Goal: Contribute content: Add original content to the website for others to see

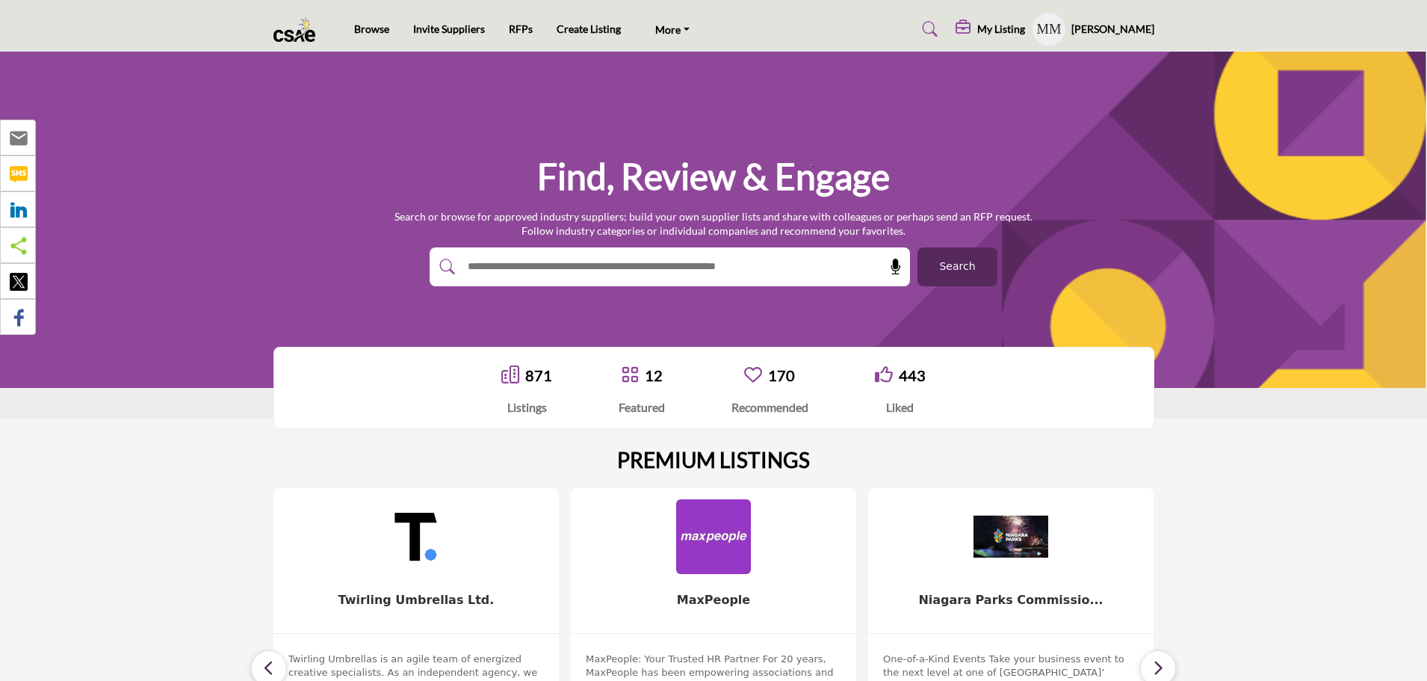
click at [986, 28] on h5 "My Listing" at bounding box center [1002, 28] width 48 height 13
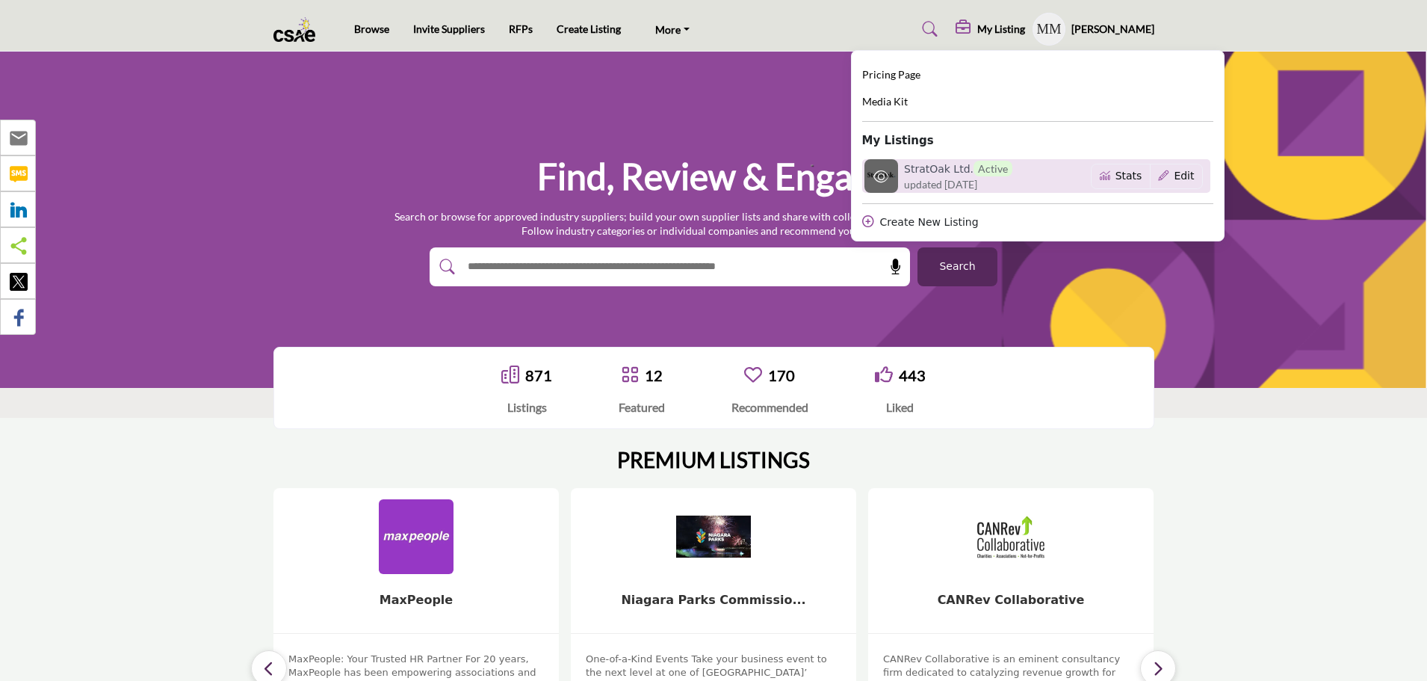
click at [936, 166] on h6 "StratOak Ltd. Active" at bounding box center [958, 169] width 108 height 16
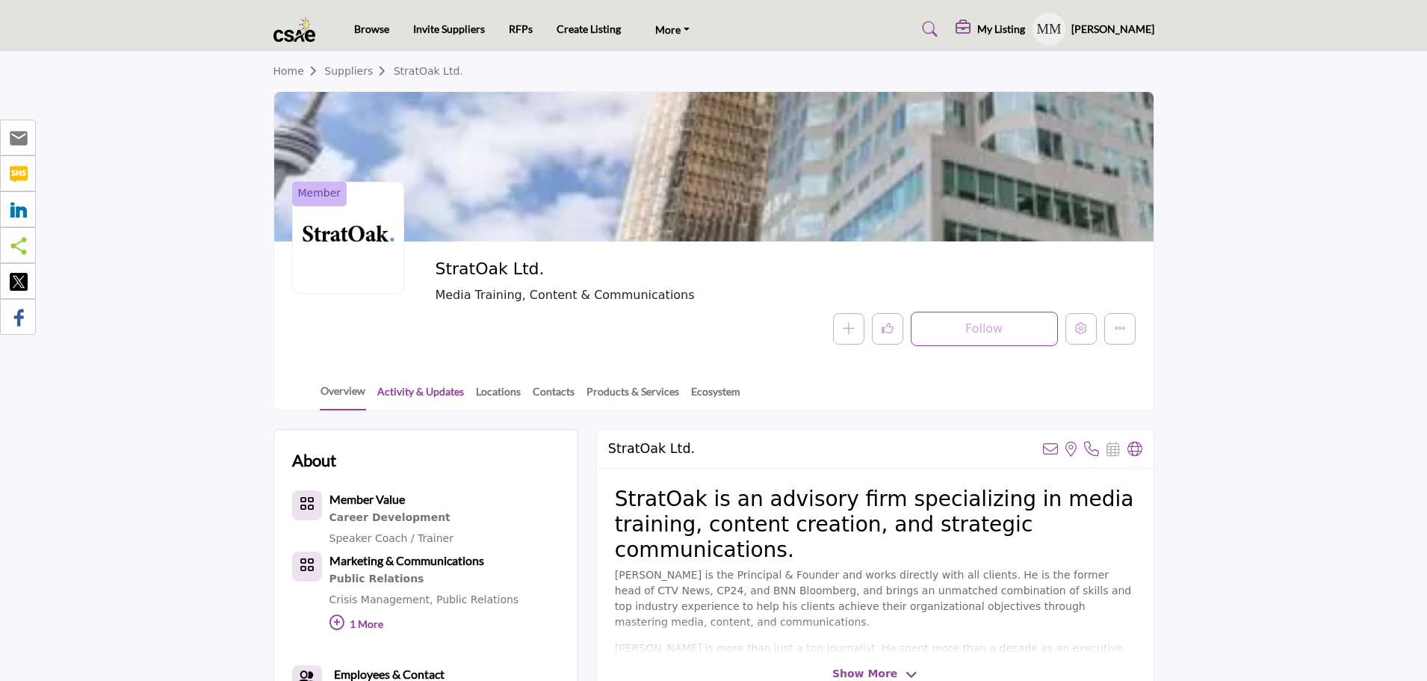
click at [416, 391] on link "Activity & Updates" at bounding box center [421, 396] width 88 height 26
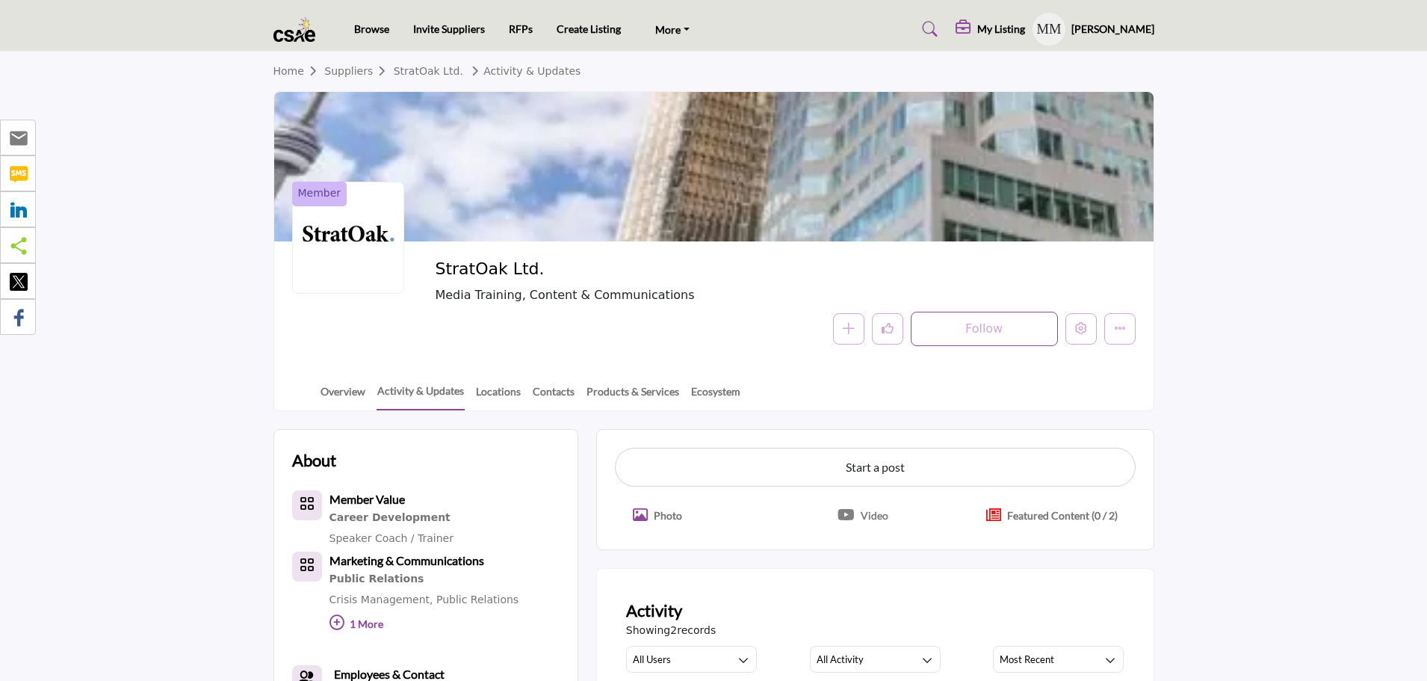
click at [1059, 513] on p "Featured Content (0 / 2)" at bounding box center [1062, 515] width 111 height 16
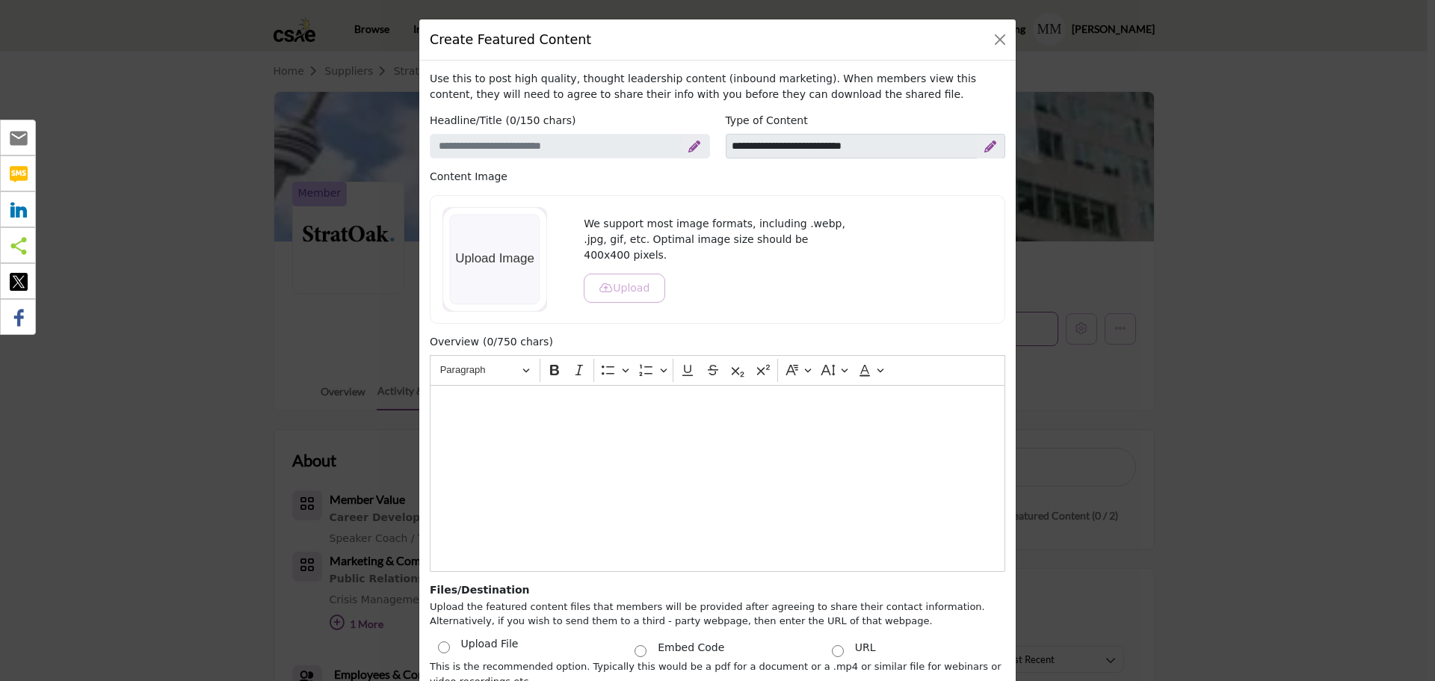
click at [690, 150] on icon at bounding box center [694, 146] width 12 height 12
click at [630, 149] on input "Enter a compelling headline" at bounding box center [570, 146] width 280 height 25
paste input "**********"
type input "**********"
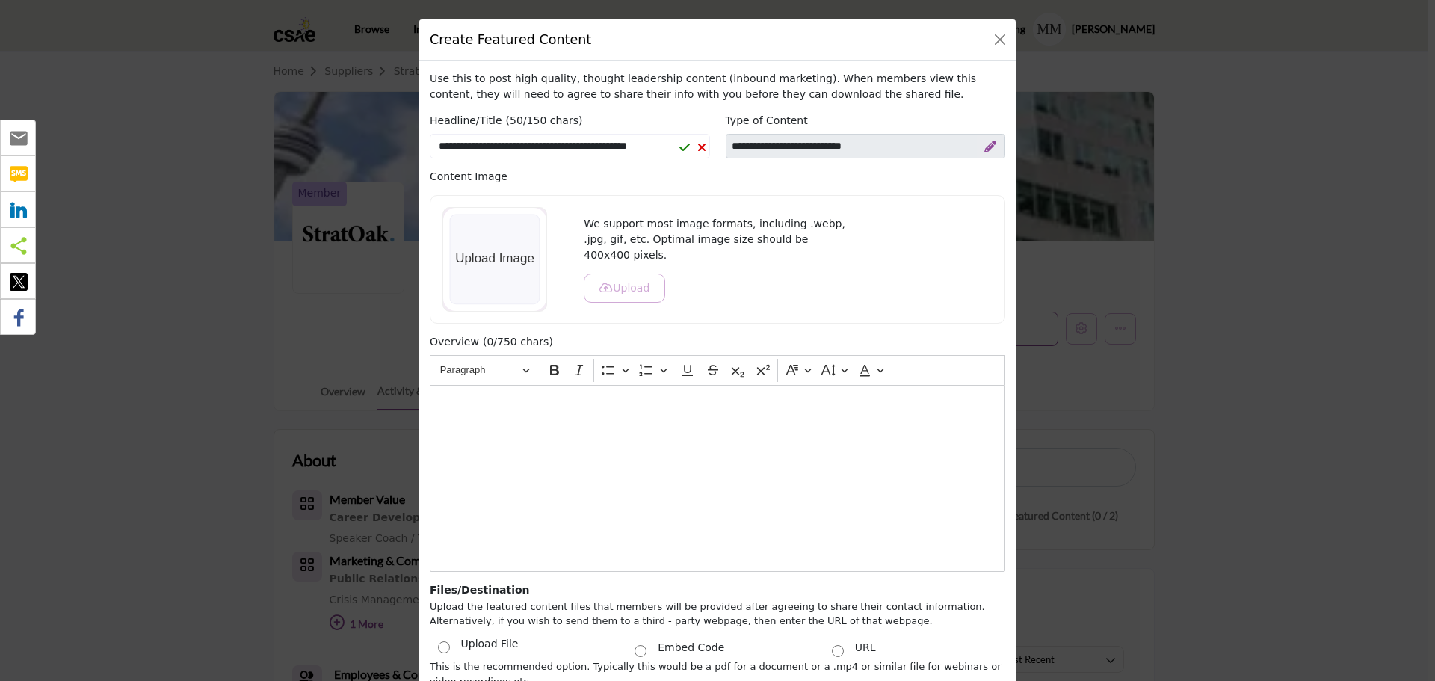
click at [679, 148] on icon at bounding box center [684, 147] width 10 height 12
click at [984, 144] on icon at bounding box center [990, 146] width 12 height 12
click at [915, 142] on select "**********" at bounding box center [866, 146] width 280 height 25
select select "********"
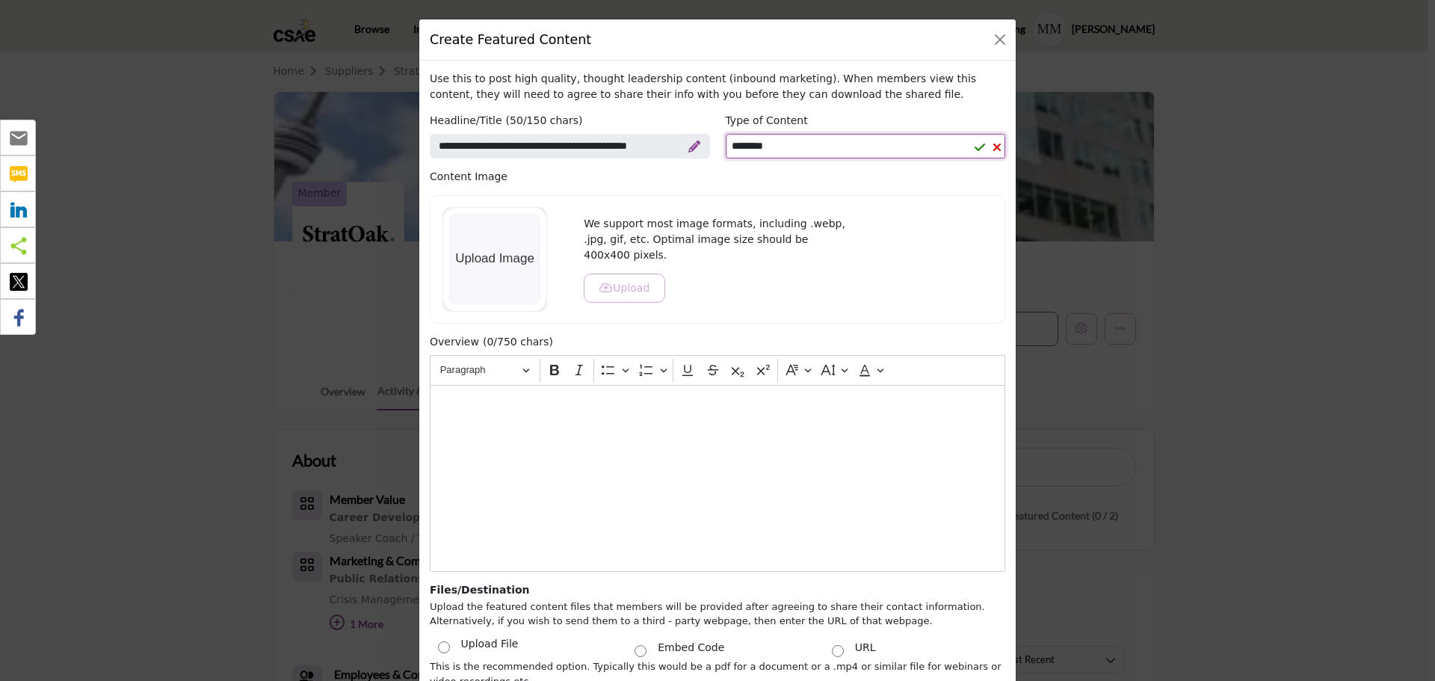
click at [726, 134] on select "**********" at bounding box center [866, 146] width 280 height 25
click at [977, 146] on icon at bounding box center [980, 147] width 10 height 12
click at [527, 534] on div "Editor editing area: main" at bounding box center [717, 478] width 575 height 187
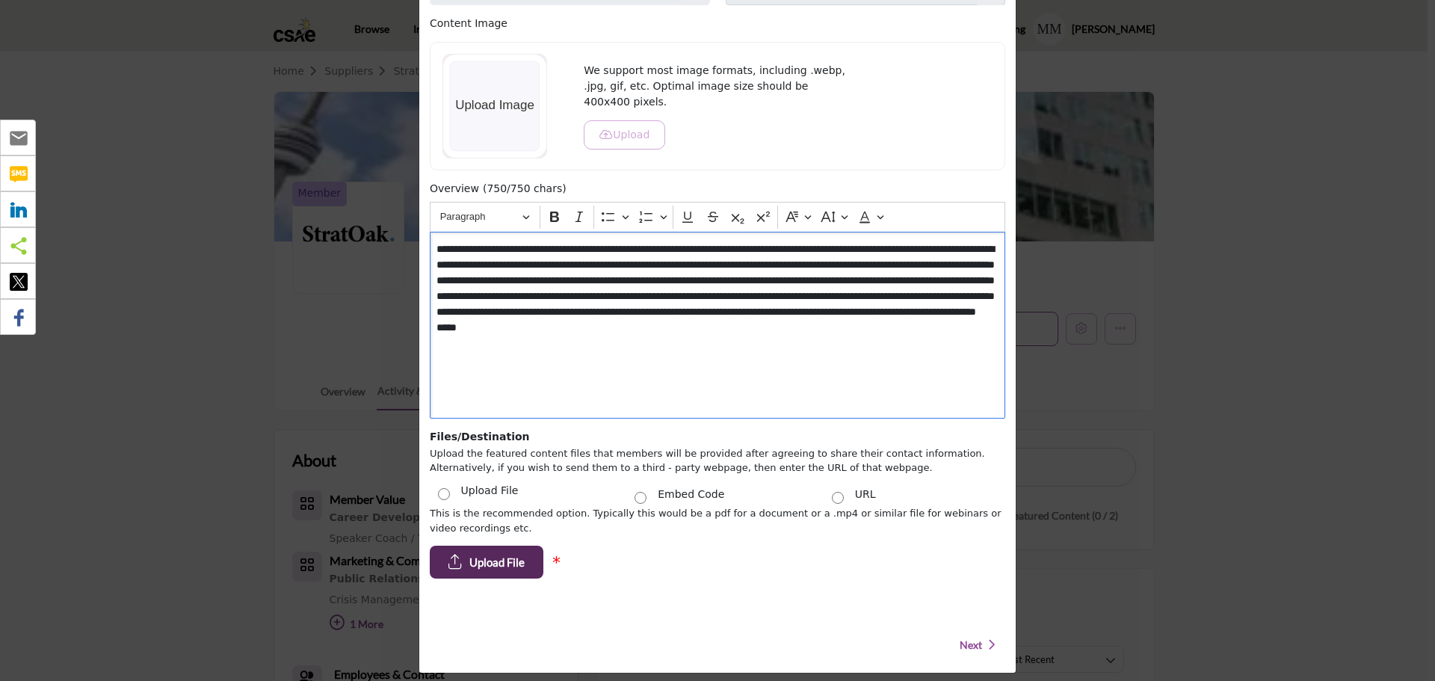
scroll to position [180, 0]
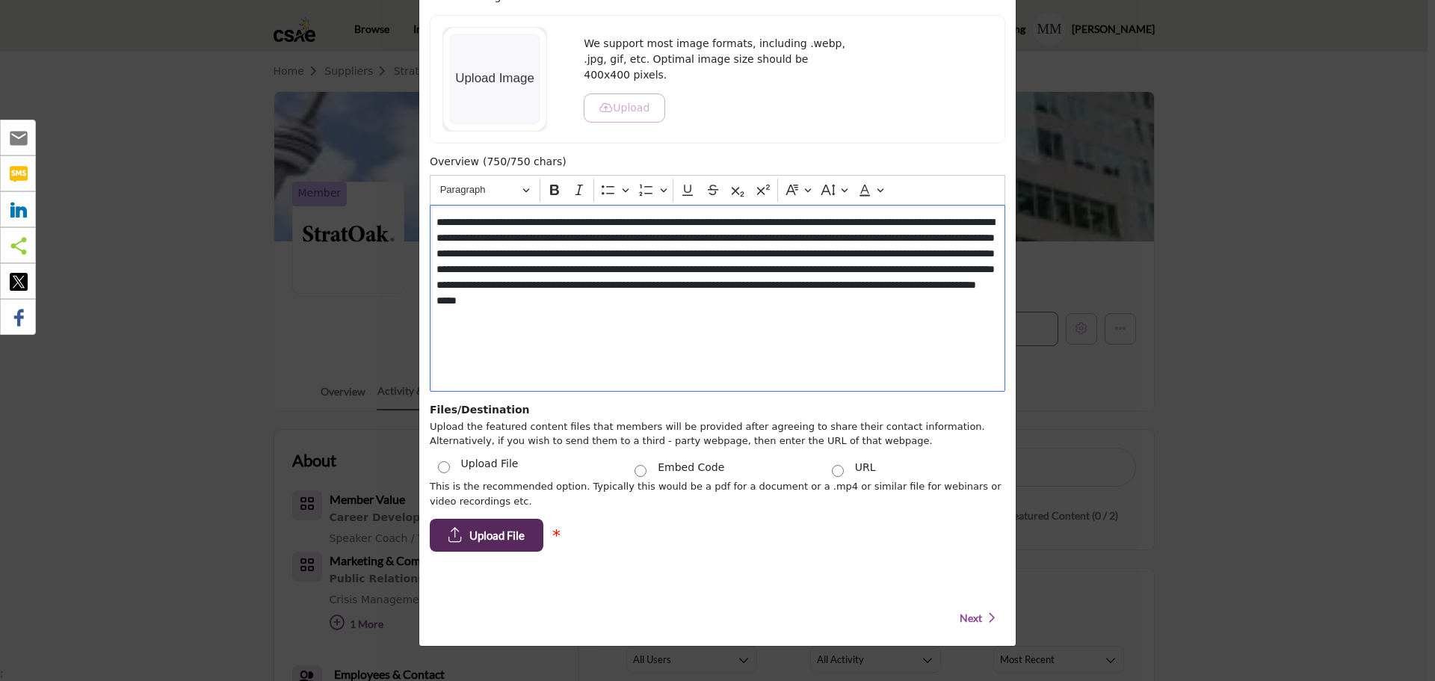
click at [681, 333] on div "**********" at bounding box center [717, 298] width 575 height 187
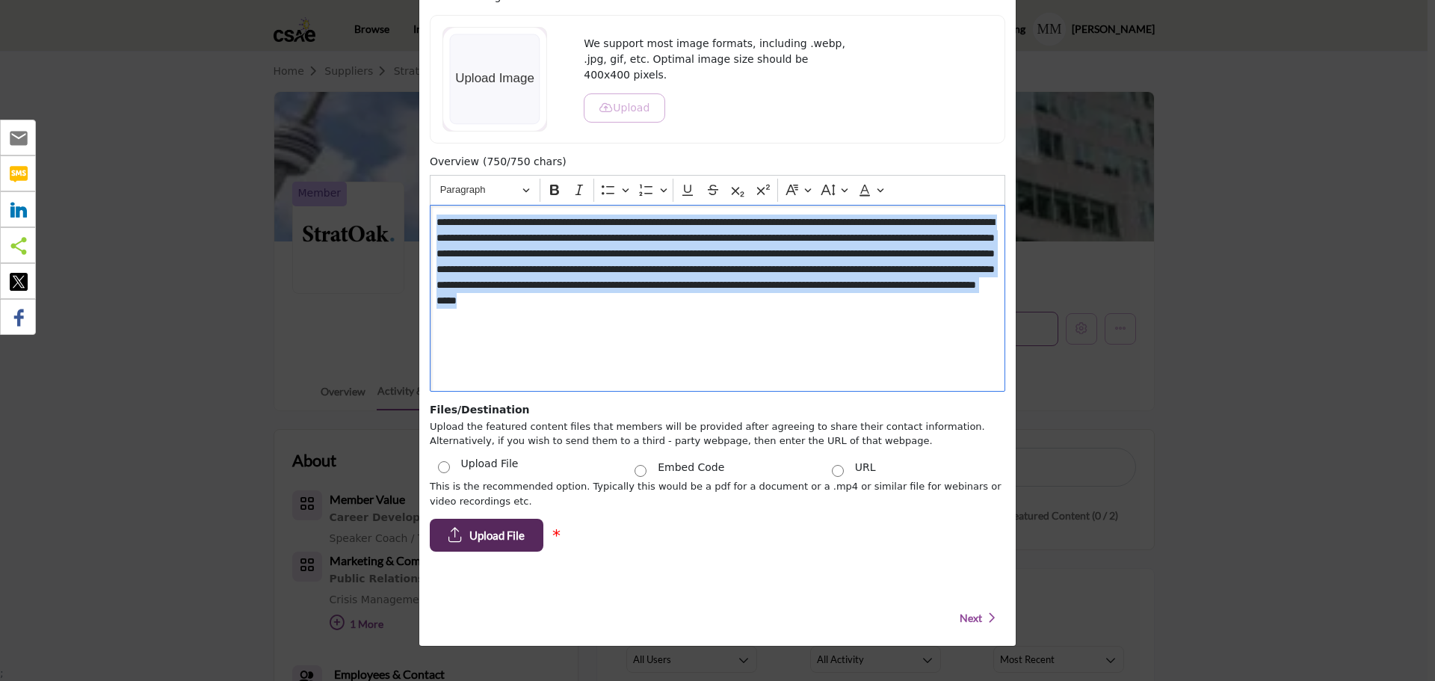
drag, startPoint x: 694, startPoint y: 321, endPoint x: 410, endPoint y: 202, distance: 307.8
click at [410, 202] on div "Create Featured Content Use this to post high quality, thought leadership conte…" at bounding box center [717, 340] width 1435 height 681
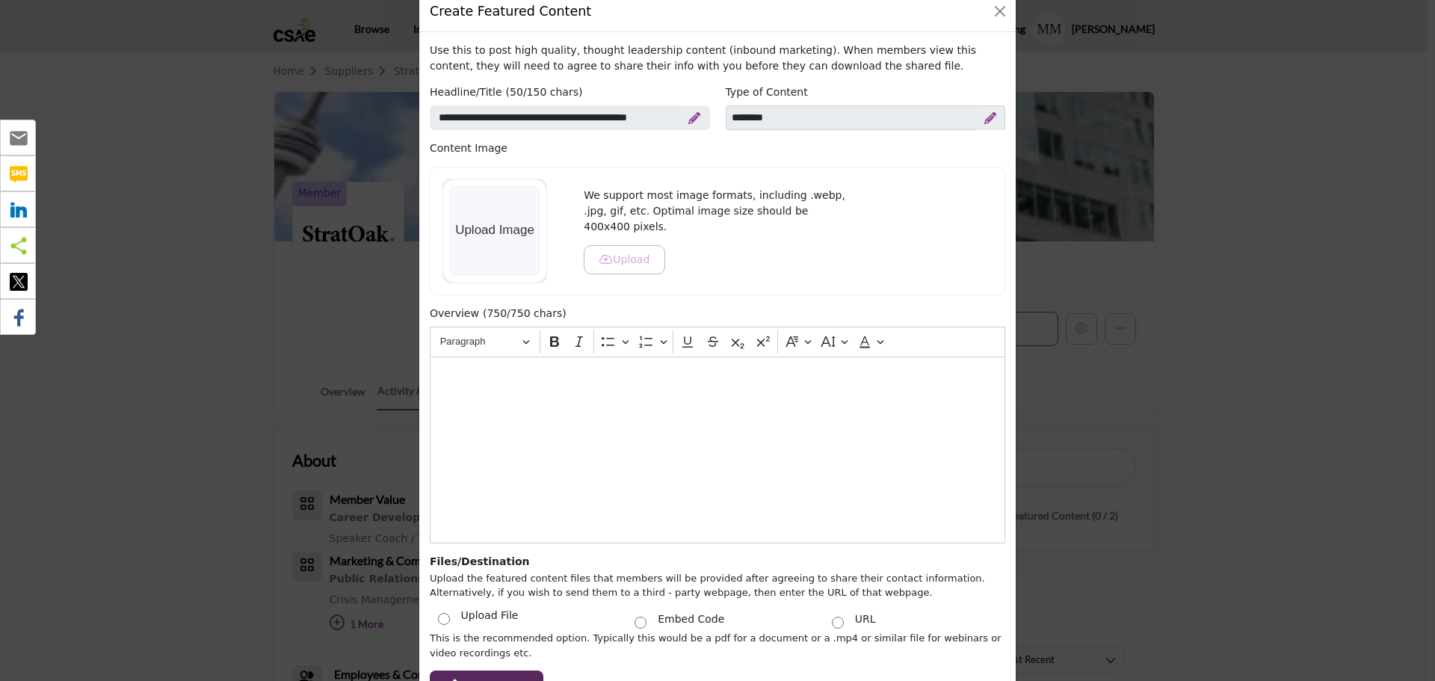
scroll to position [0, 0]
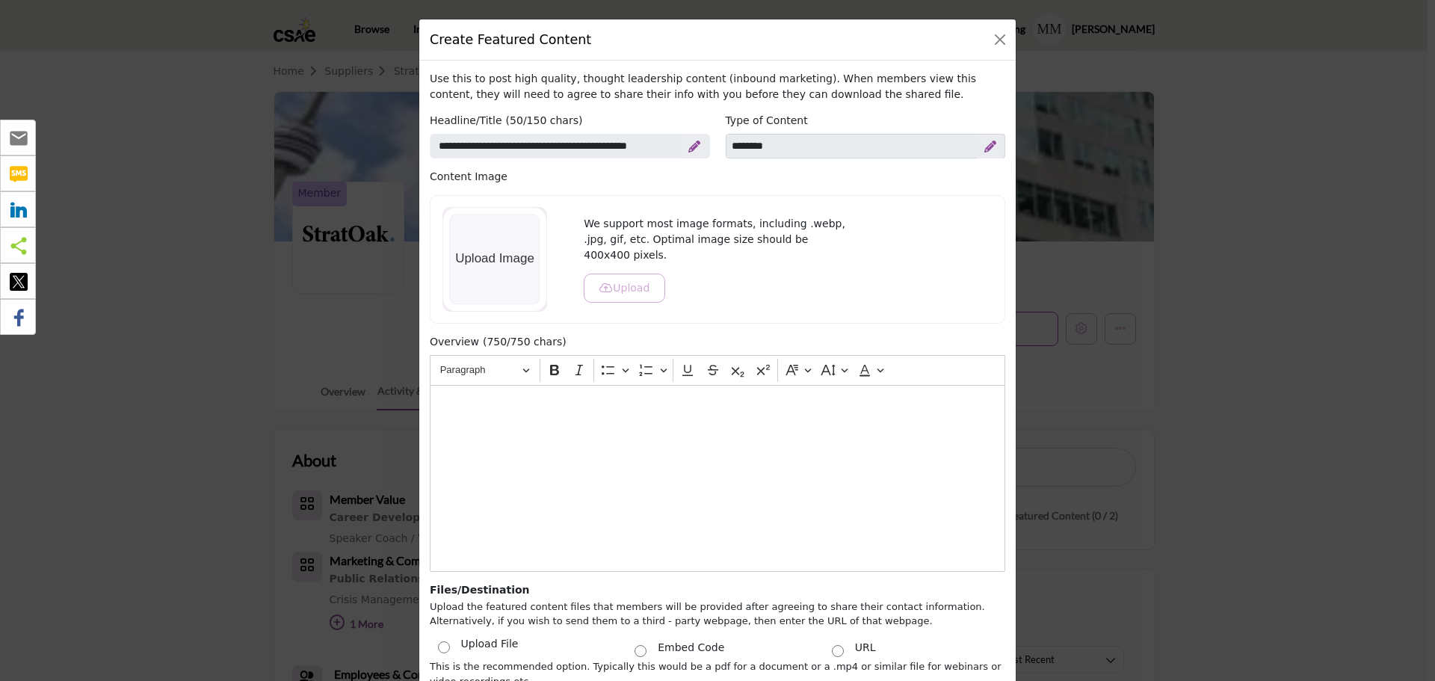
click at [554, 541] on div "Editor editing area: main" at bounding box center [717, 478] width 575 height 187
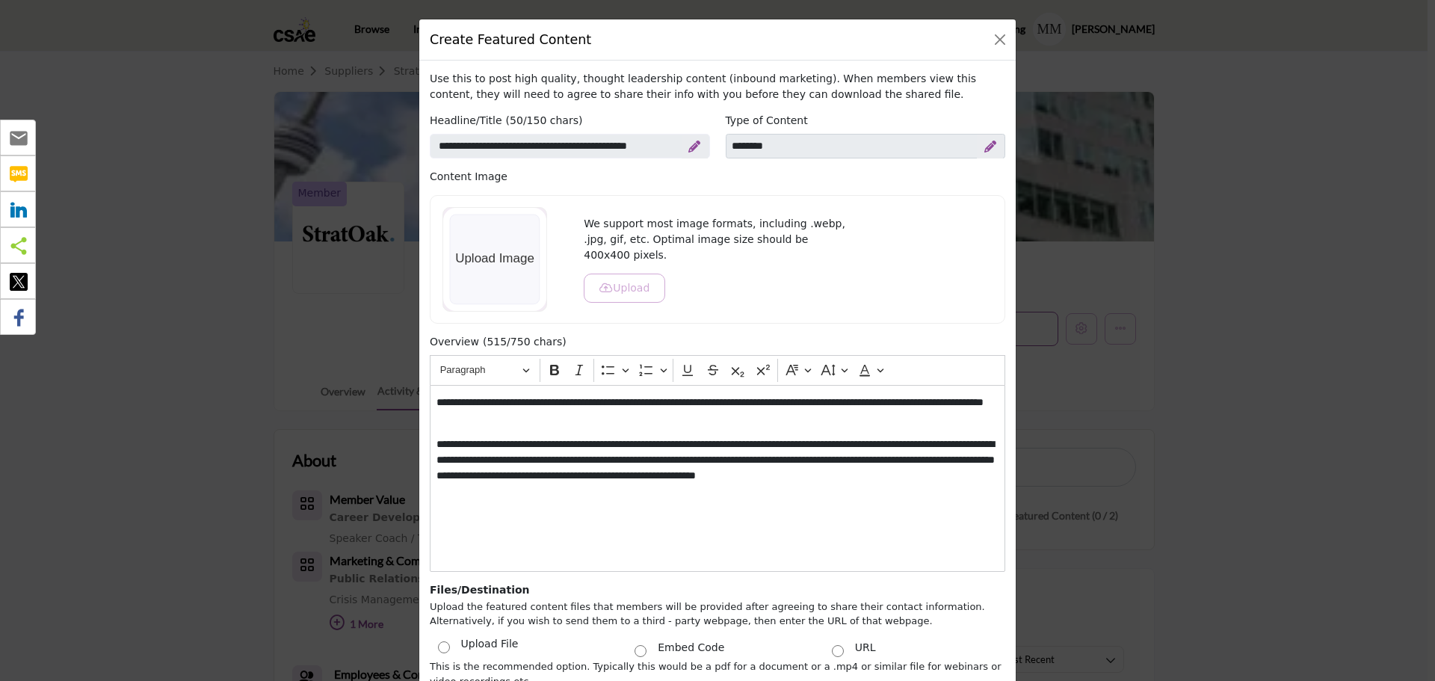
click at [203, 585] on div "Create Featured Content Use this to post high quality, thought leadership conte…" at bounding box center [717, 340] width 1435 height 681
click at [594, 516] on div "**********" at bounding box center [717, 478] width 575 height 187
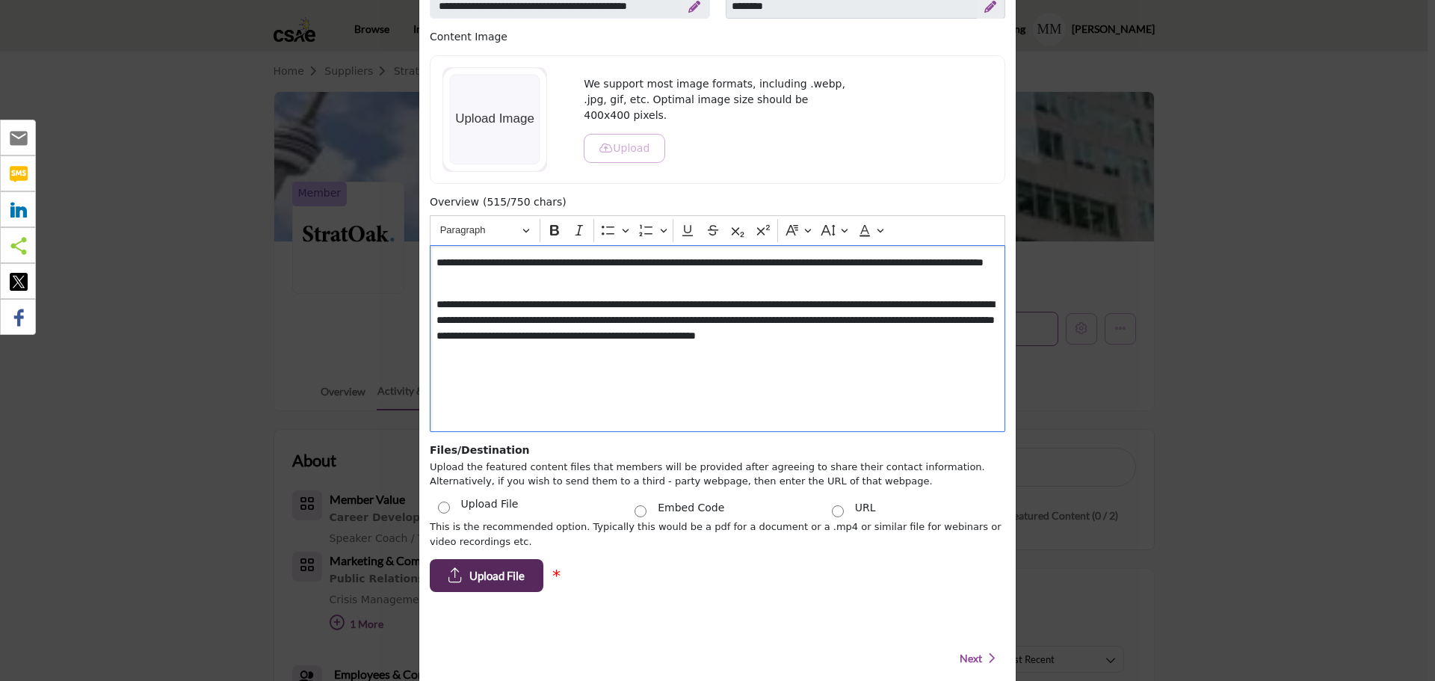
scroll to position [180, 0]
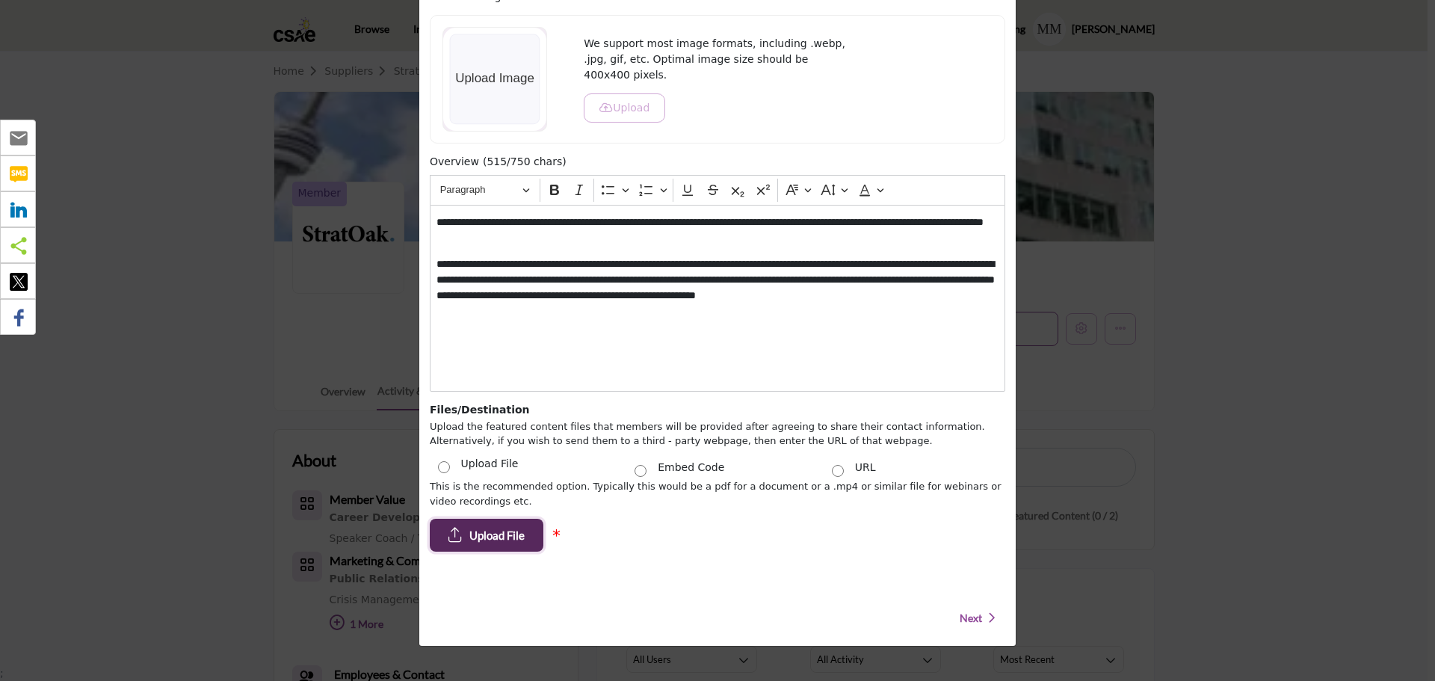
click at [469, 530] on span "Upload File" at bounding box center [496, 535] width 55 height 17
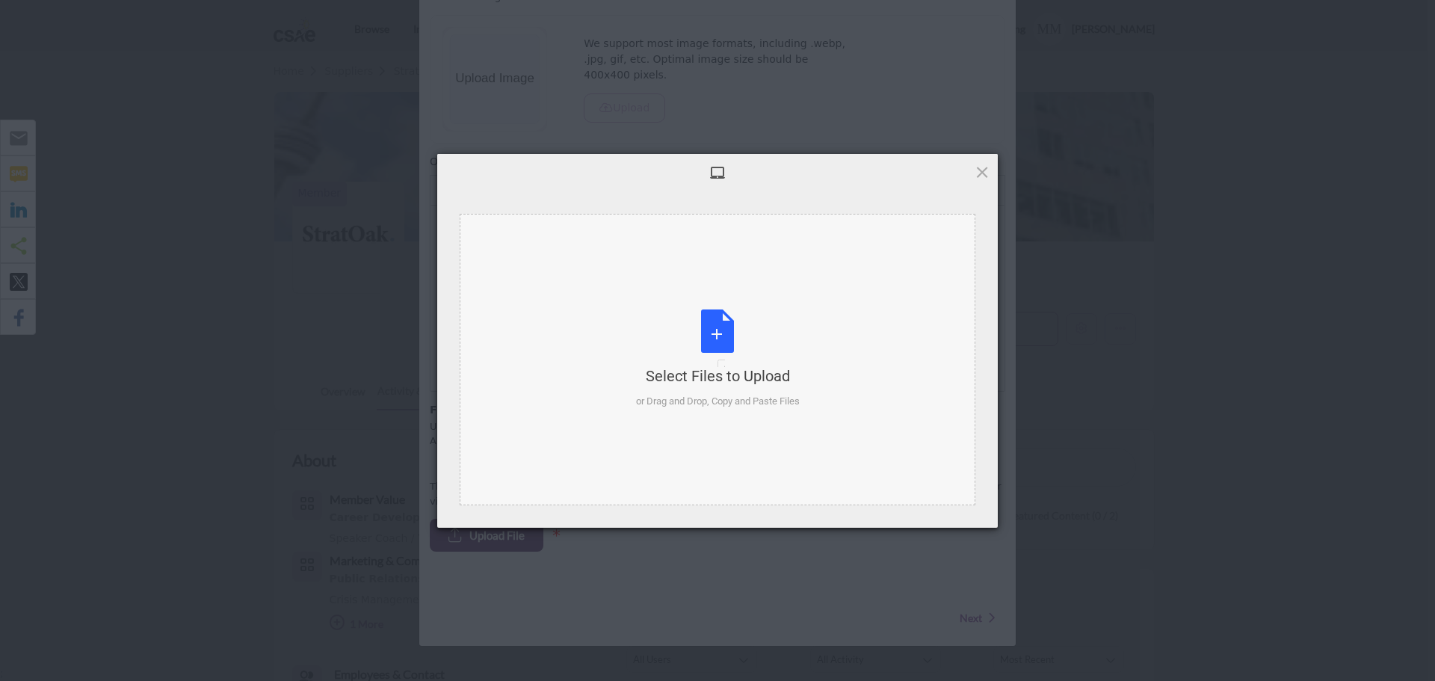
click at [720, 333] on div "Select Files to Upload or Drag and Drop, Copy and Paste Files" at bounding box center [718, 358] width 164 height 99
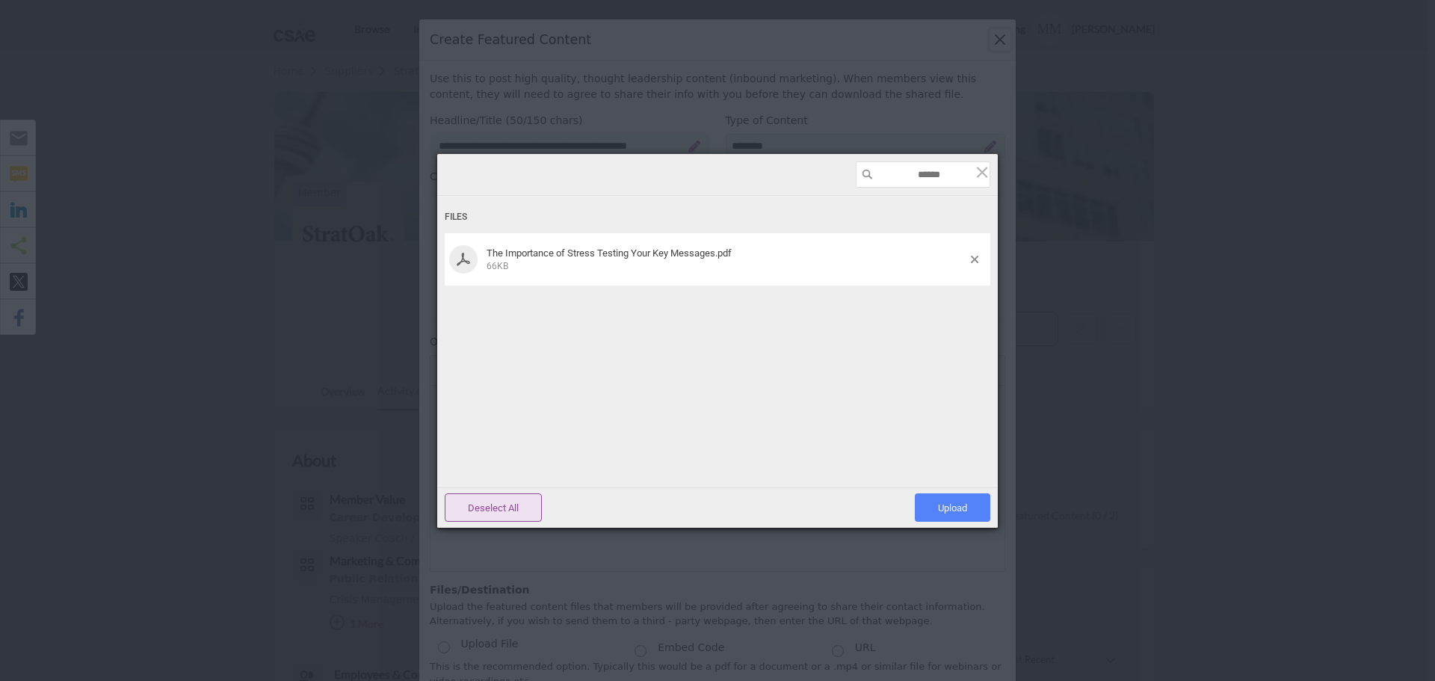
click at [966, 504] on span "Upload 1" at bounding box center [952, 507] width 29 height 11
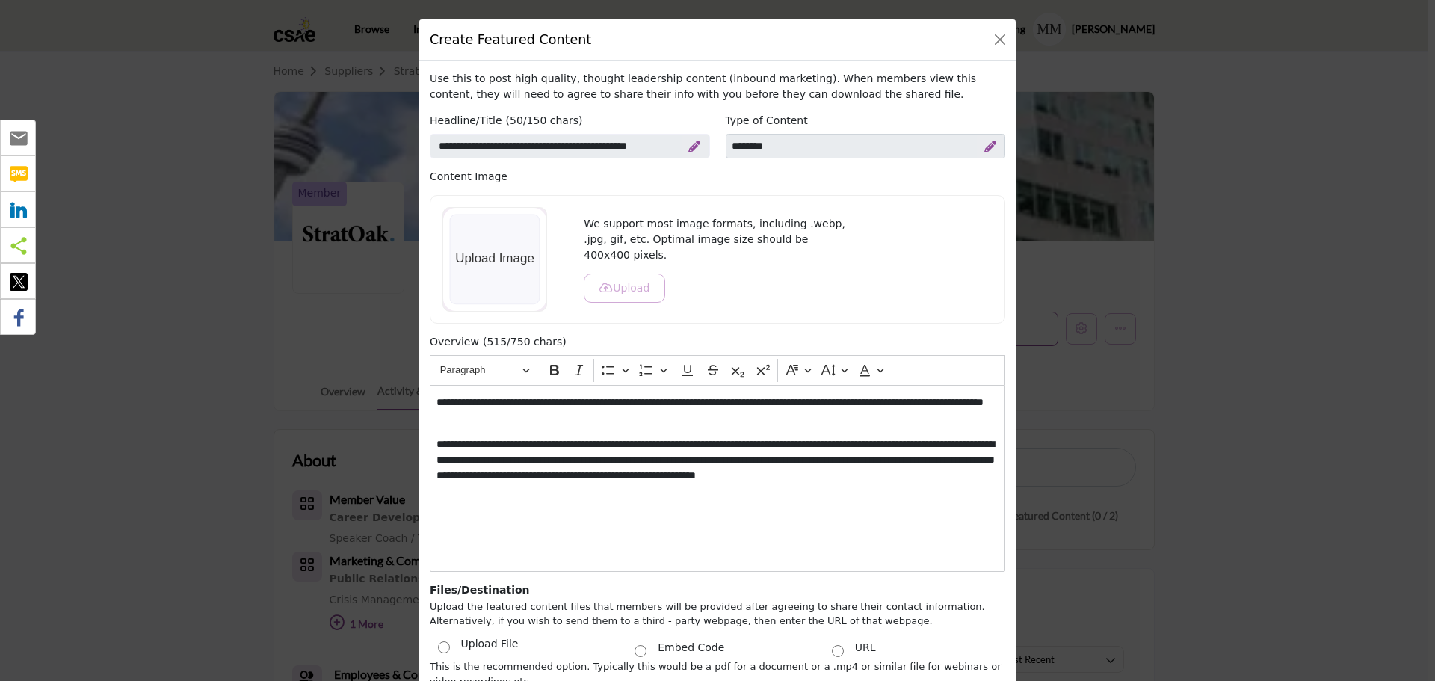
click at [624, 274] on button "Upload" at bounding box center [624, 288] width 81 height 29
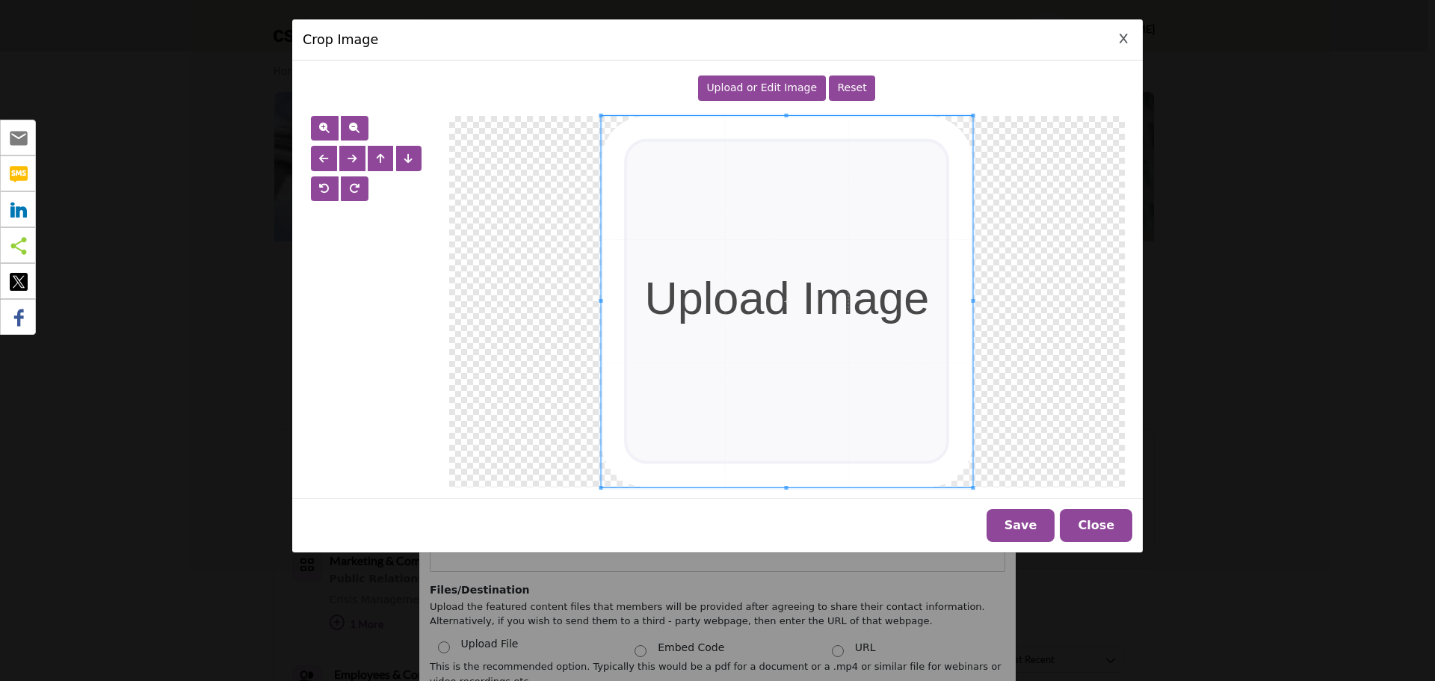
click at [753, 90] on span "Upload or Edit Image" at bounding box center [761, 87] width 111 height 12
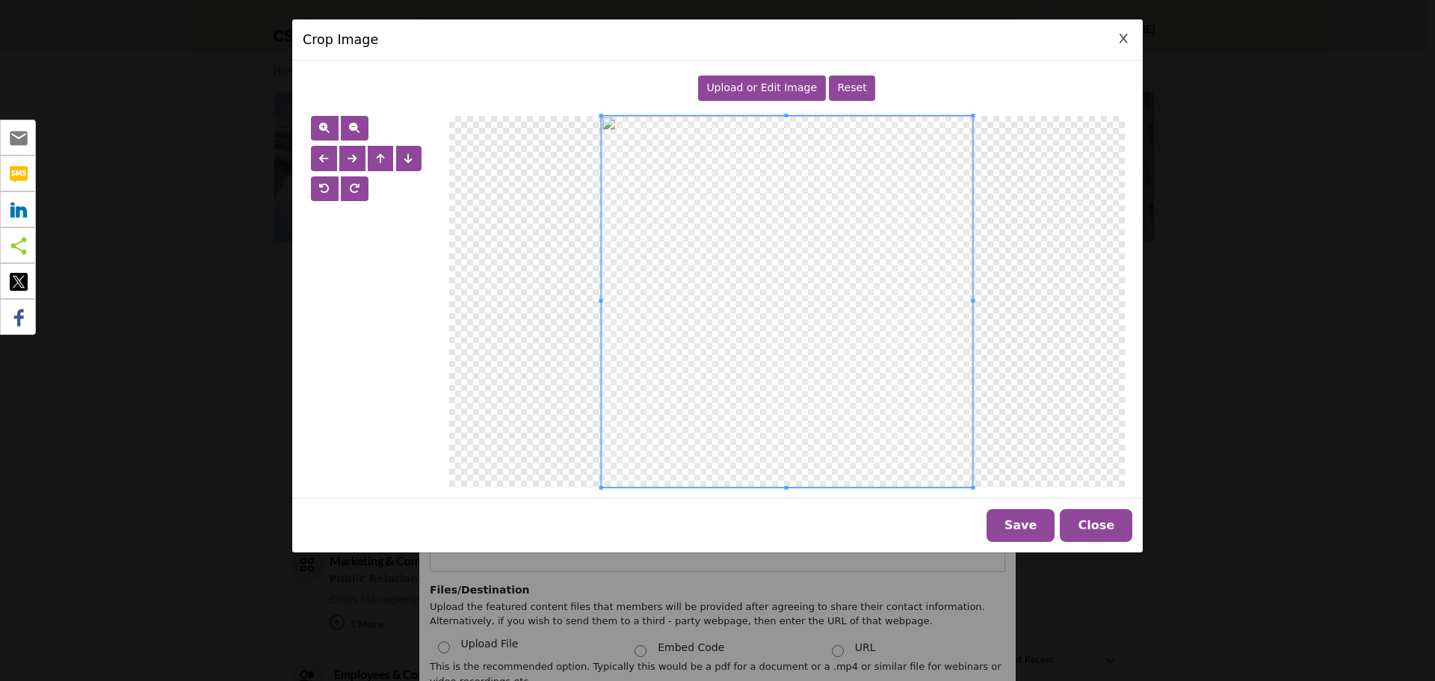
click at [1034, 527] on button "Save" at bounding box center [1020, 525] width 69 height 33
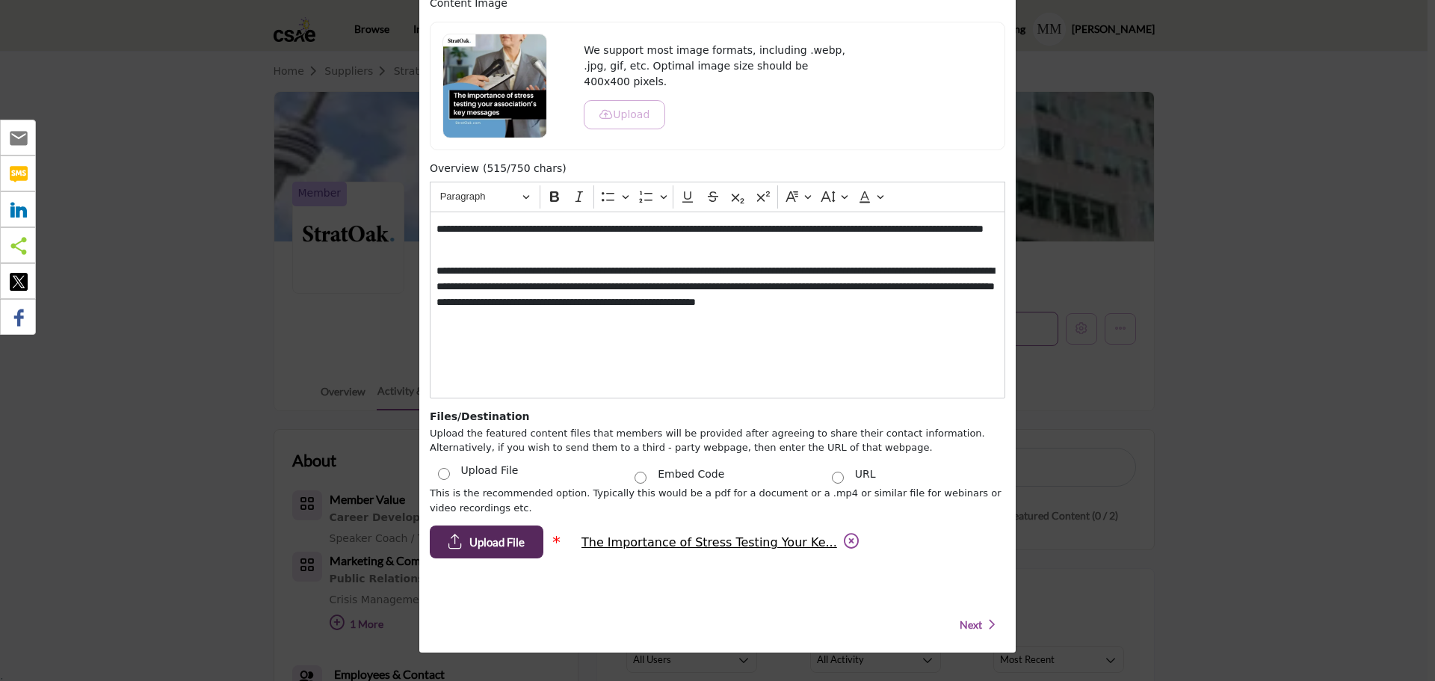
scroll to position [180, 0]
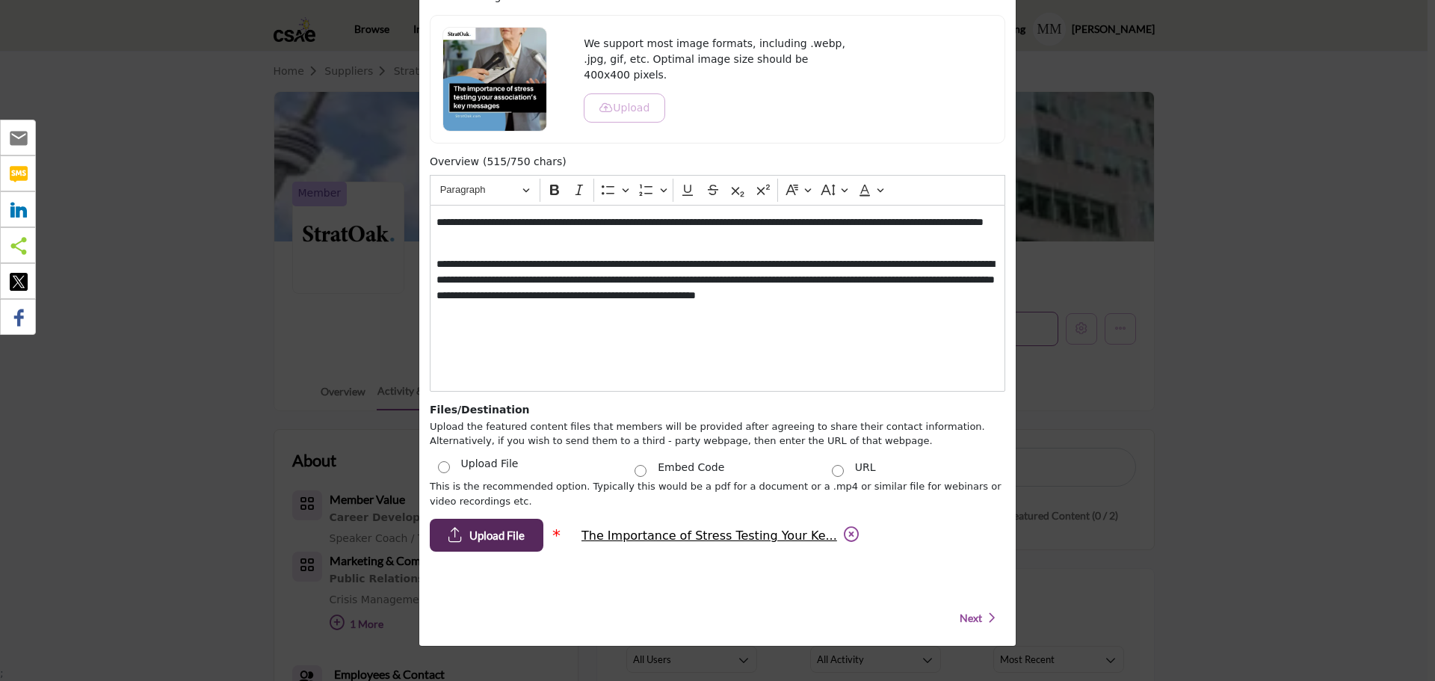
click at [973, 620] on span "Next" at bounding box center [971, 618] width 22 height 15
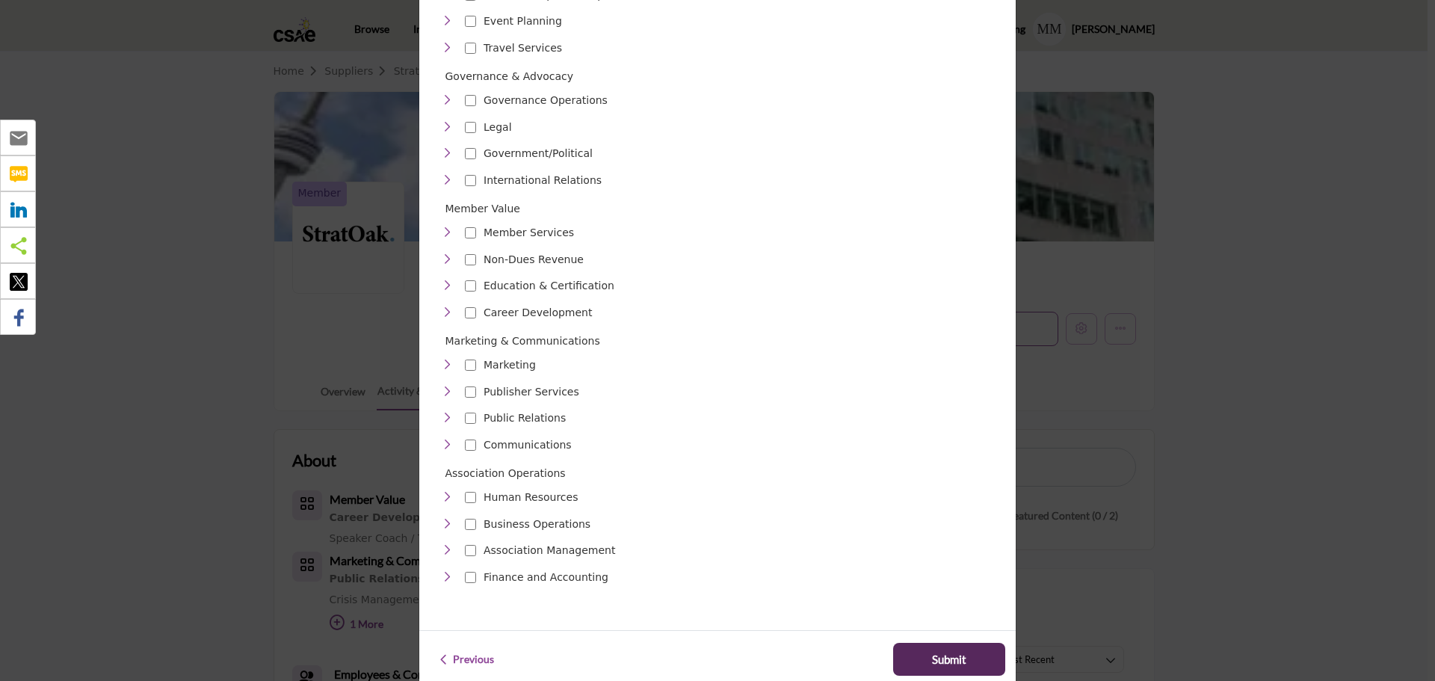
scroll to position [490, 0]
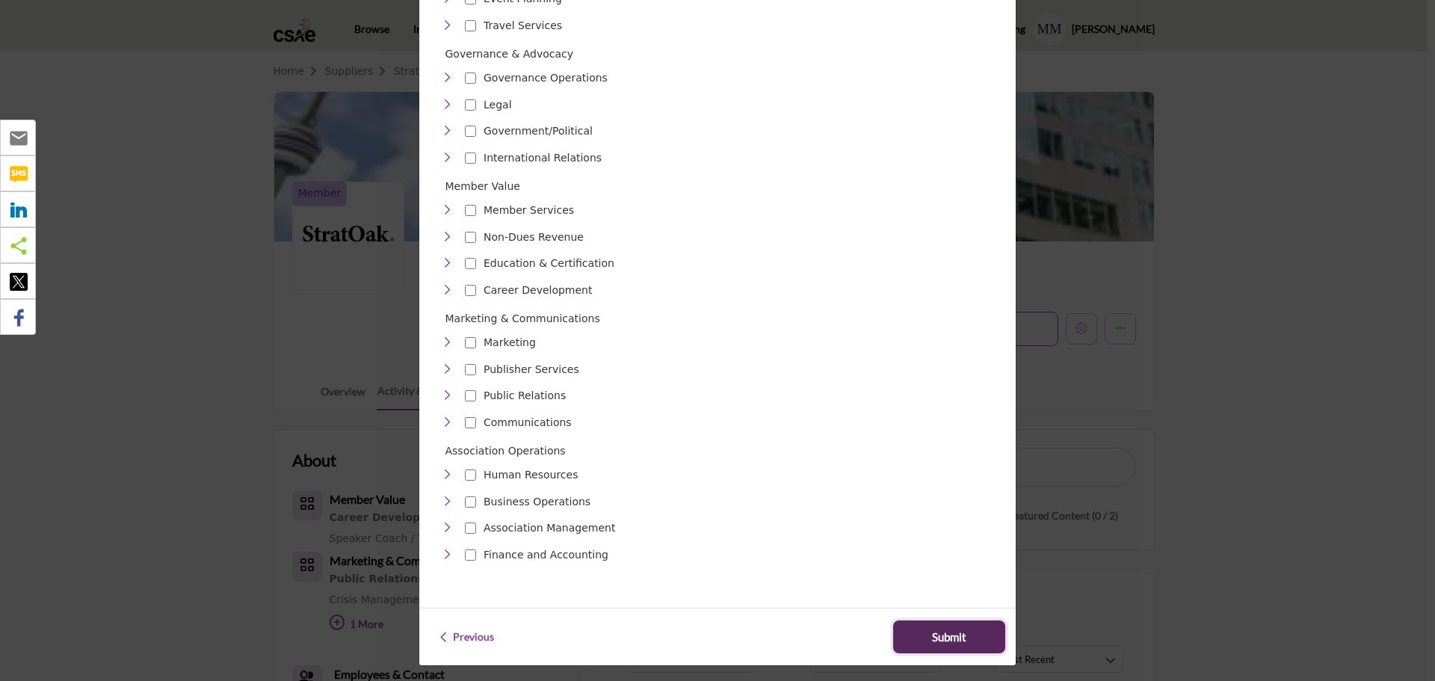
click at [947, 629] on span "Submit" at bounding box center [949, 637] width 34 height 17
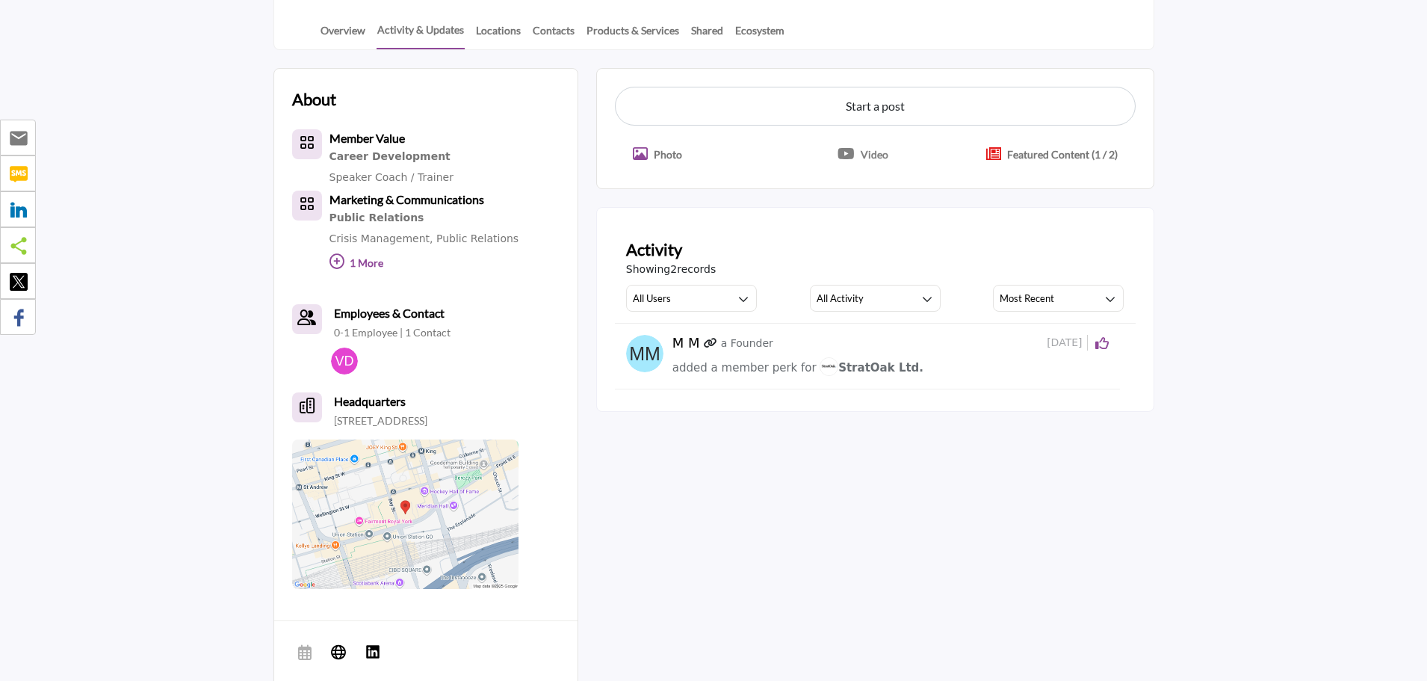
scroll to position [374, 0]
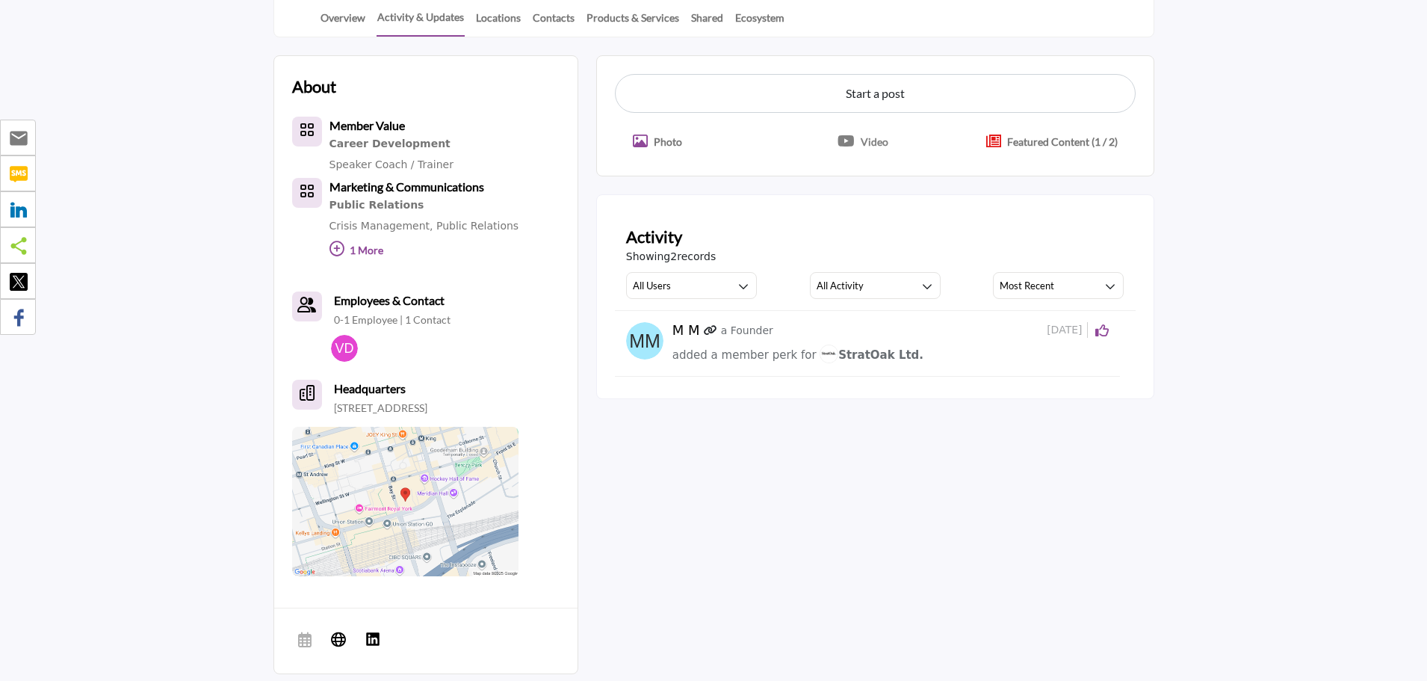
click at [1045, 141] on p "Featured Content (1 / 2)" at bounding box center [1062, 142] width 111 height 16
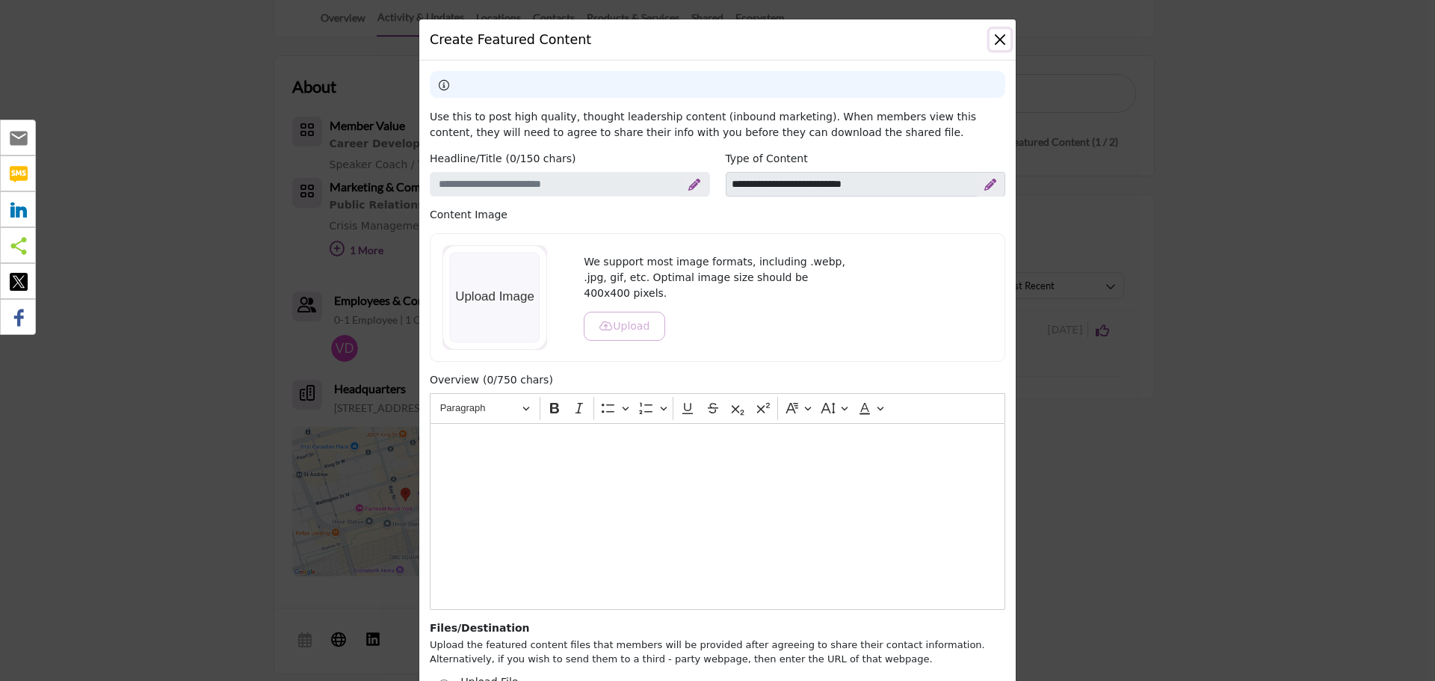
click at [1000, 37] on button "Close" at bounding box center [999, 39] width 21 height 21
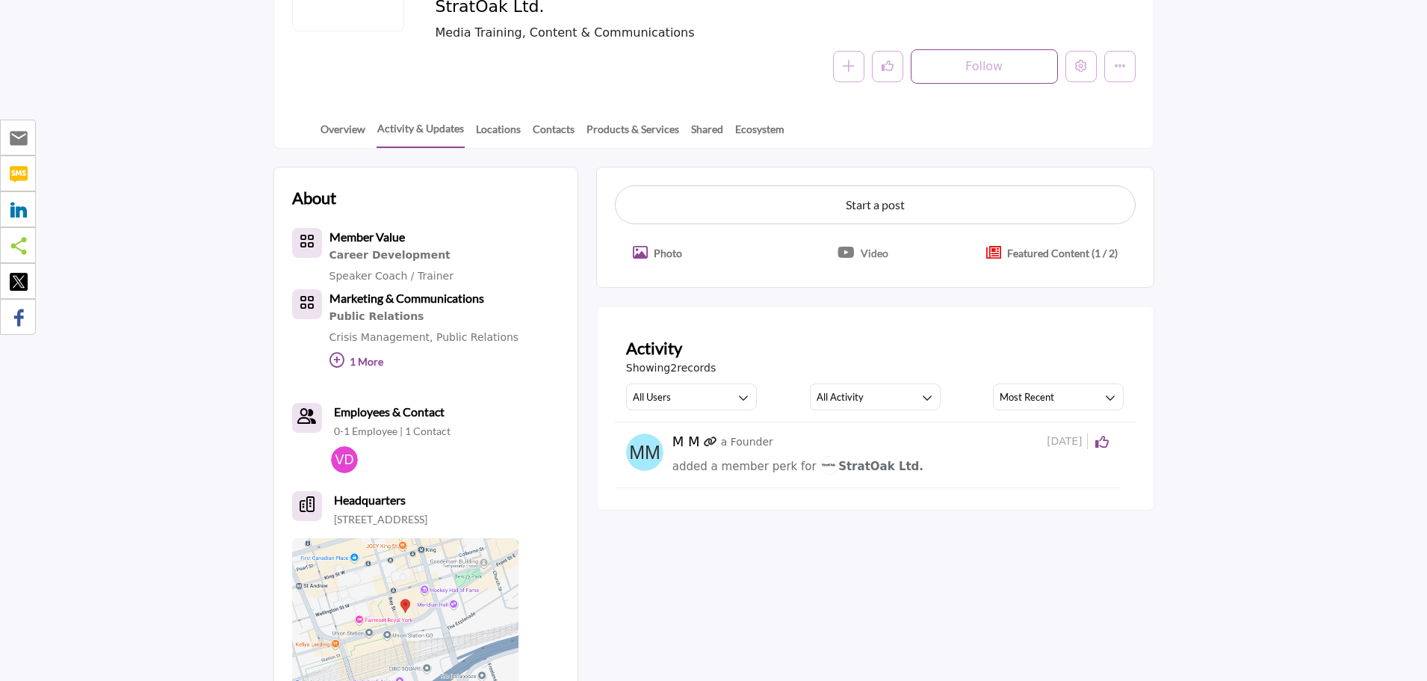
scroll to position [0, 0]
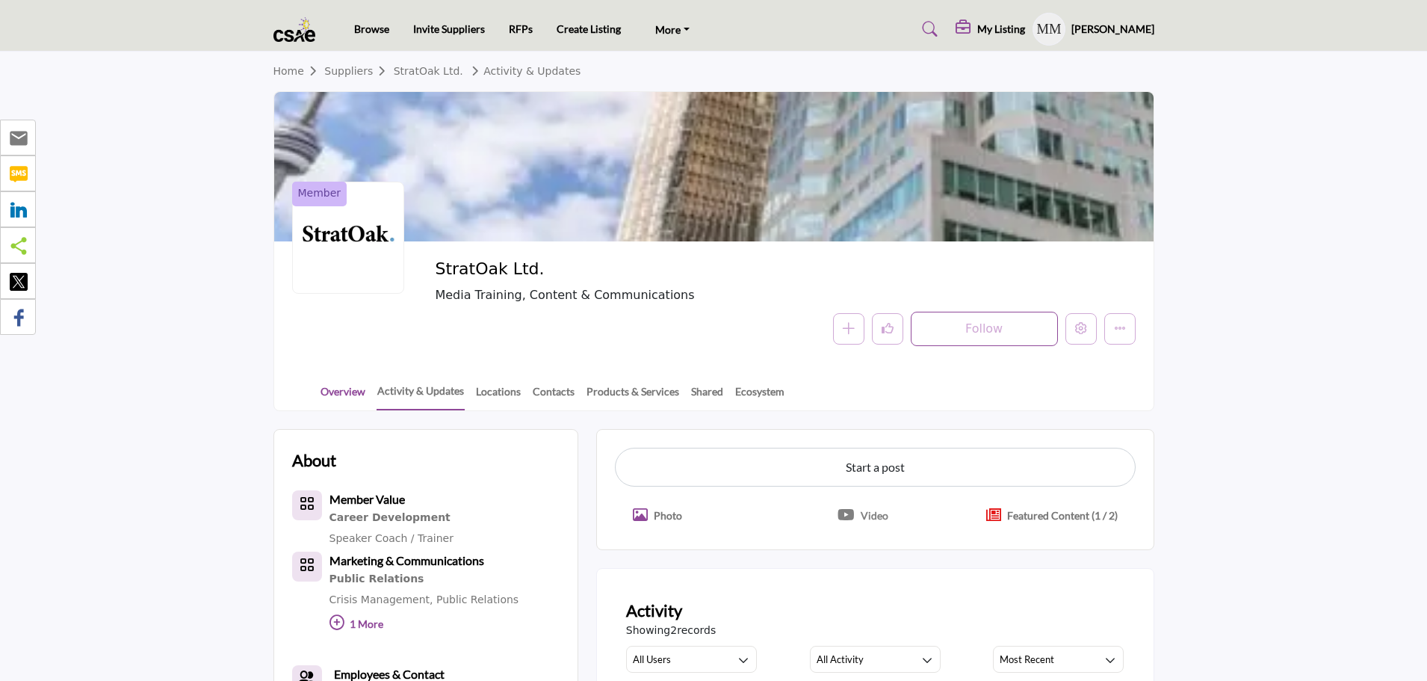
click at [354, 392] on link "Overview" at bounding box center [343, 396] width 46 height 26
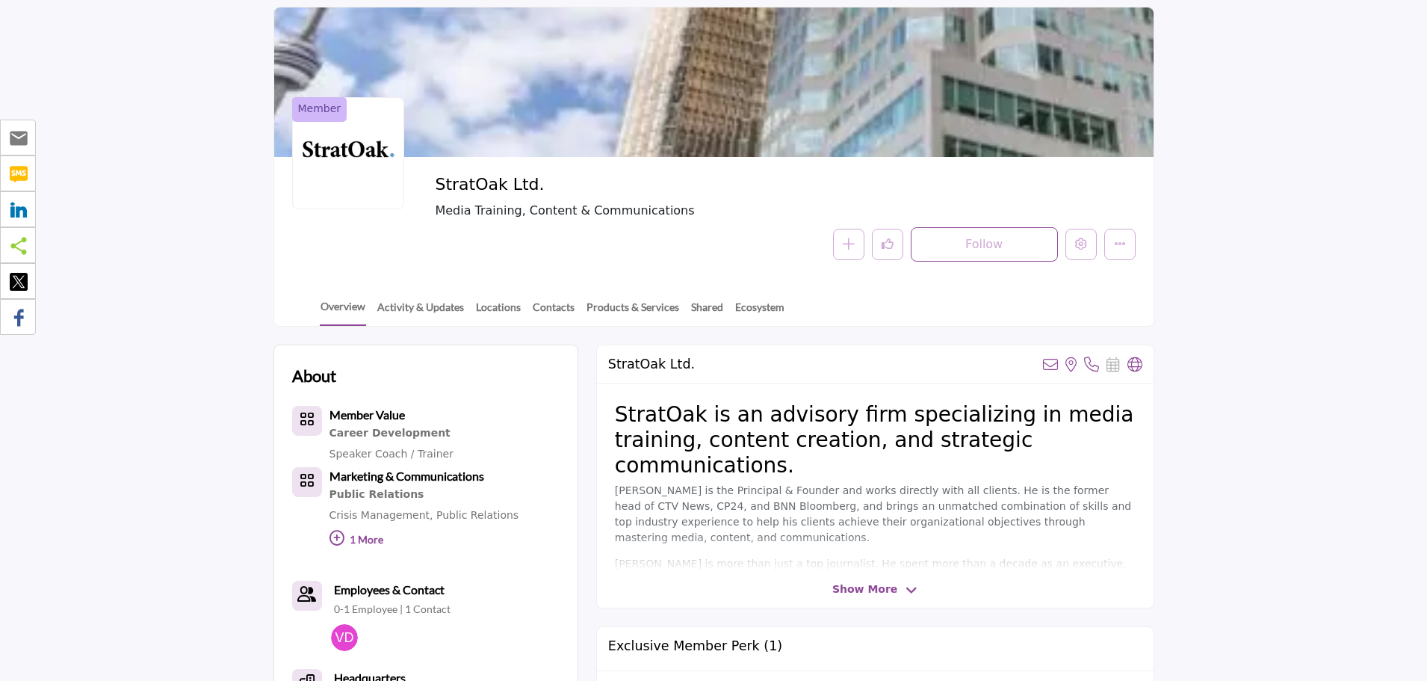
scroll to position [60, 0]
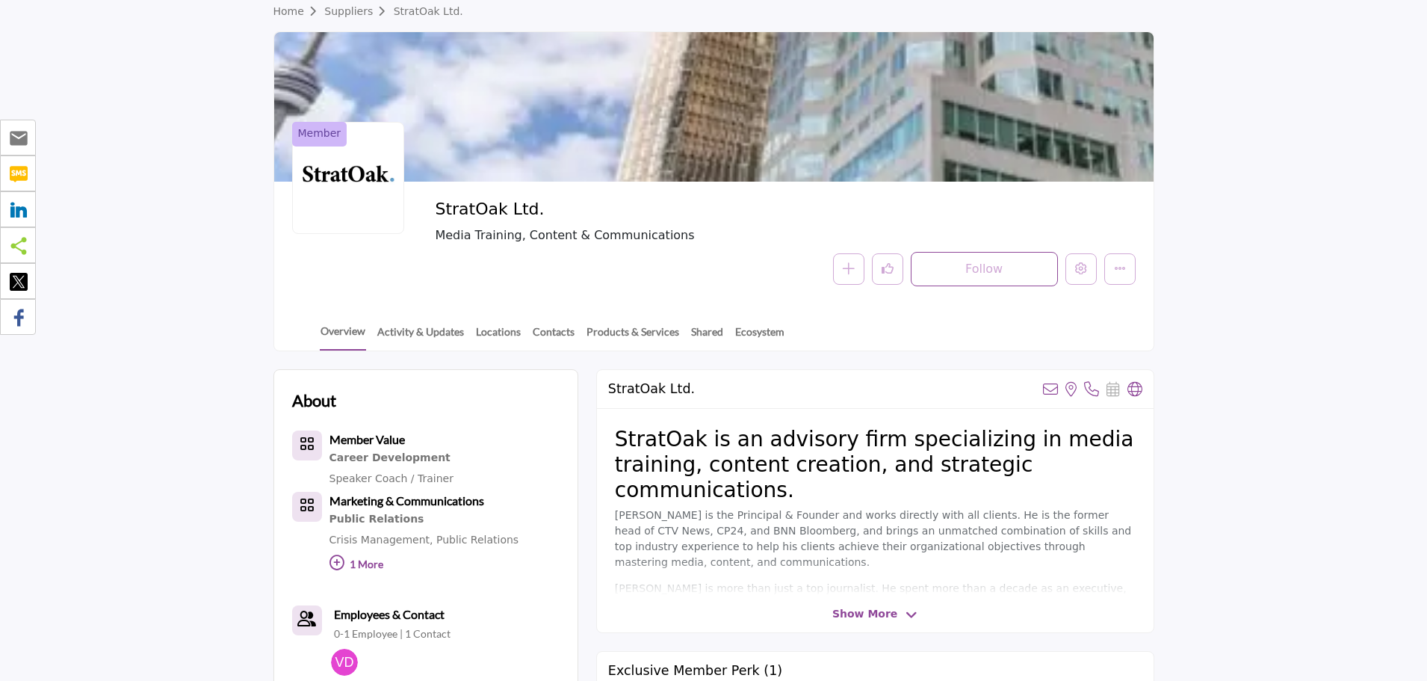
click at [283, 12] on link "Home" at bounding box center [300, 11] width 52 height 12
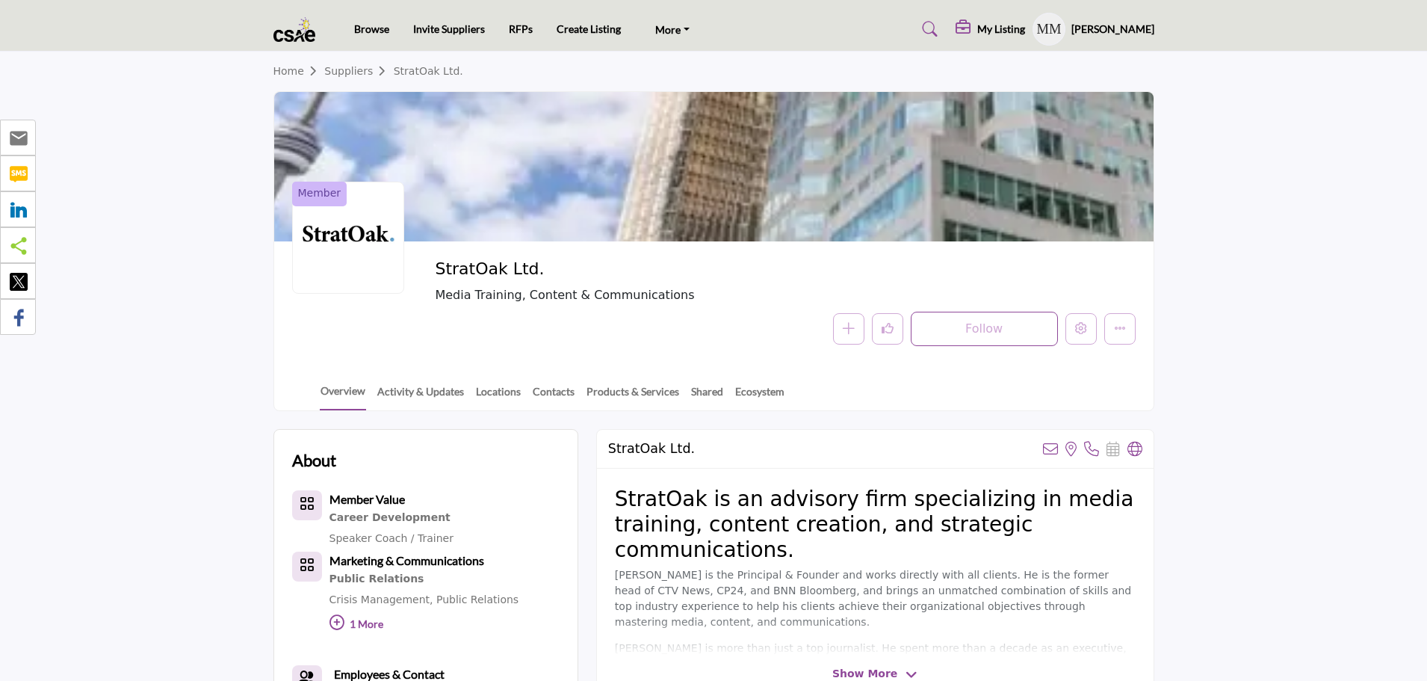
click at [990, 28] on h5 "My Listing" at bounding box center [1002, 28] width 48 height 13
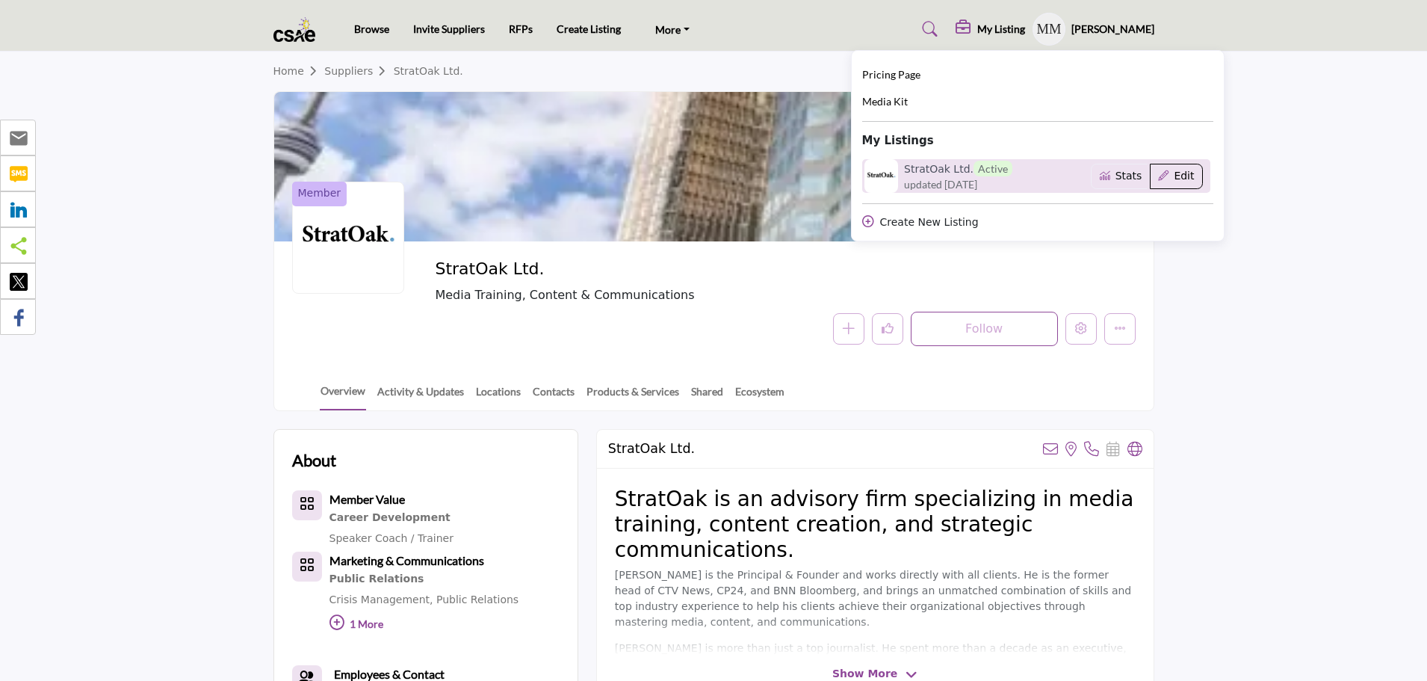
click at [1188, 182] on button "Edit" at bounding box center [1176, 176] width 53 height 25
